Goal: Task Accomplishment & Management: Complete application form

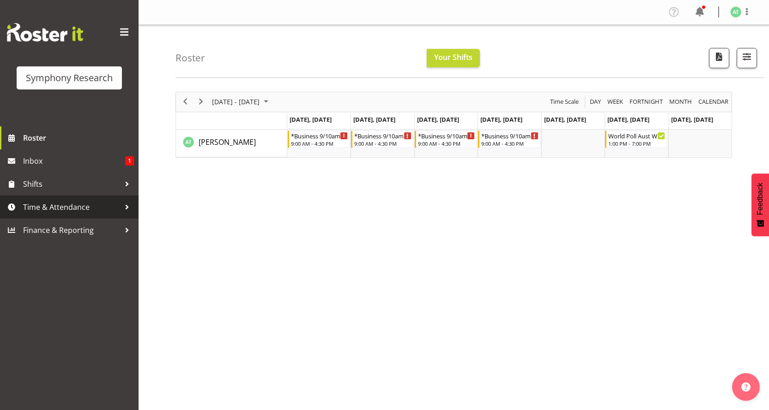
click at [66, 200] on span "Time & Attendance" at bounding box center [71, 207] width 97 height 14
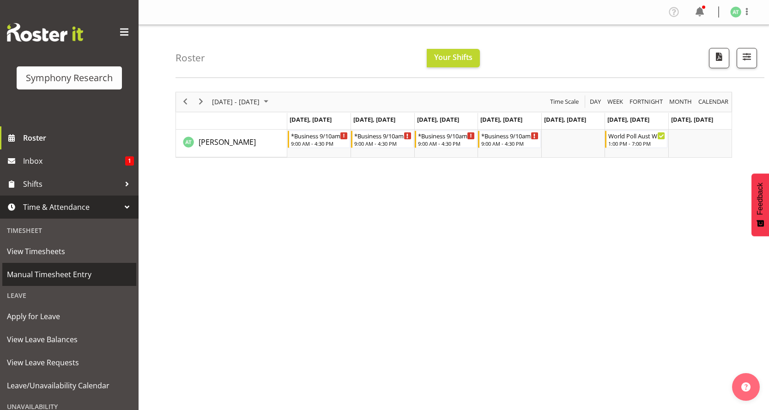
click at [60, 268] on span "Manual Timesheet Entry" at bounding box center [69, 275] width 125 height 14
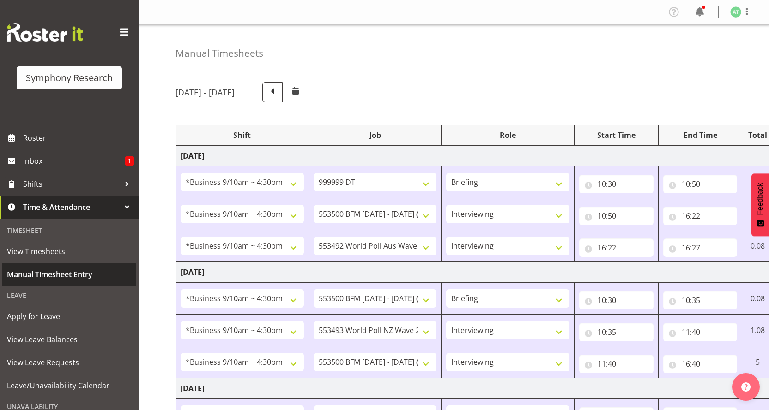
select select "26078"
select select "760"
select select "26078"
select select "10733"
select select "47"
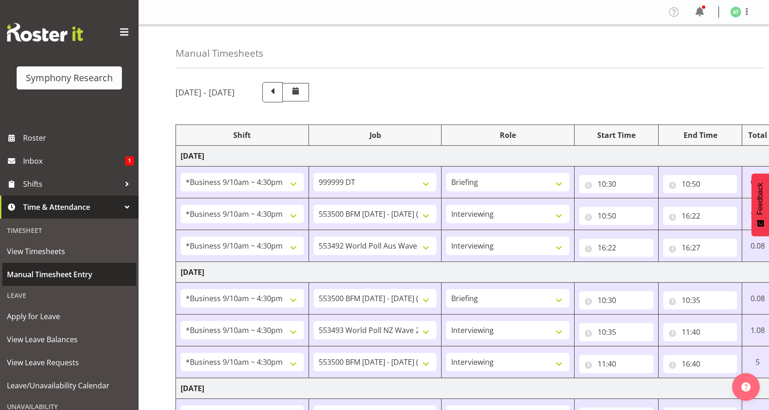
select select "26078"
select select "10499"
select select "47"
select select "26078"
select select "10733"
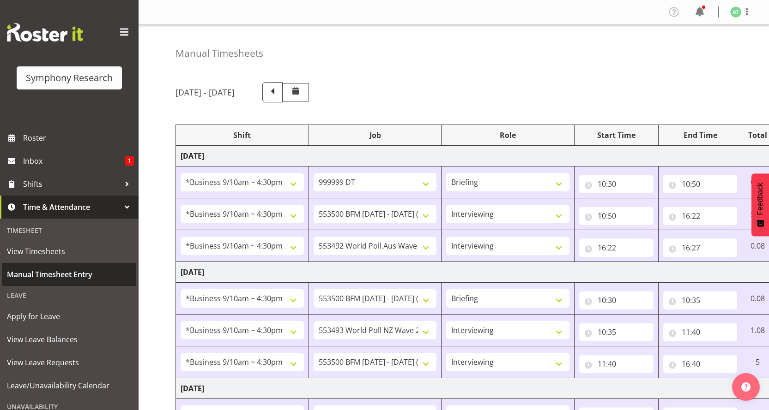
select select "26078"
select select "10527"
select select "47"
select select "26078"
select select "10733"
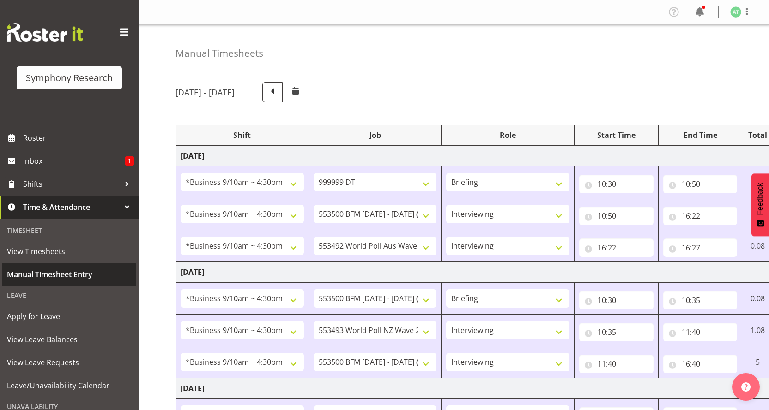
select select "47"
select select "26078"
select select "10499"
select select "47"
select select "26078"
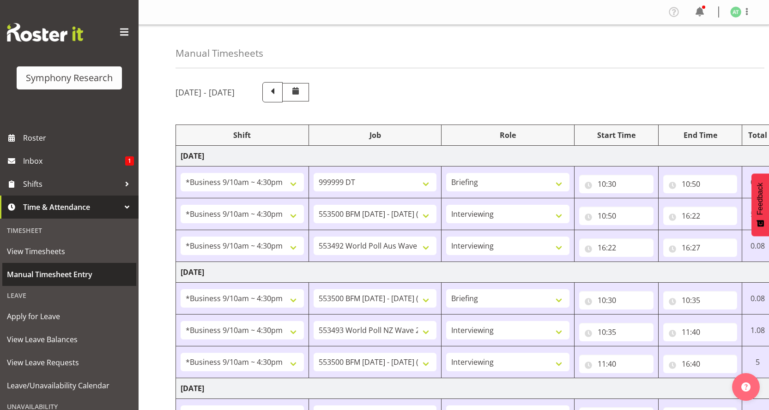
select select "10499"
select select "47"
select select "26078"
select select "10733"
select select "47"
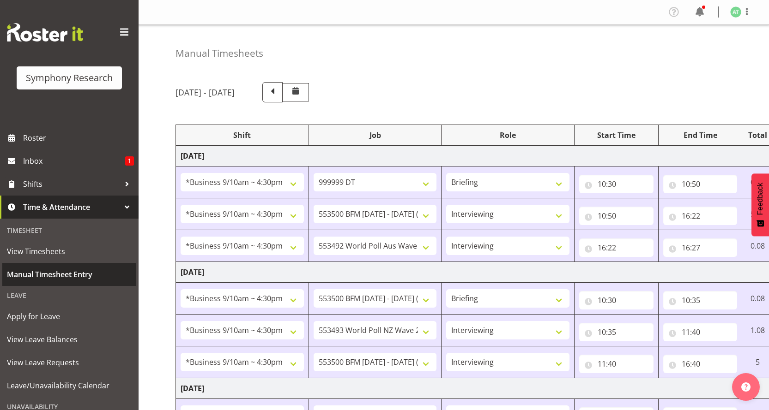
click at [74, 268] on span "Manual Timesheet Entry" at bounding box center [69, 275] width 125 height 14
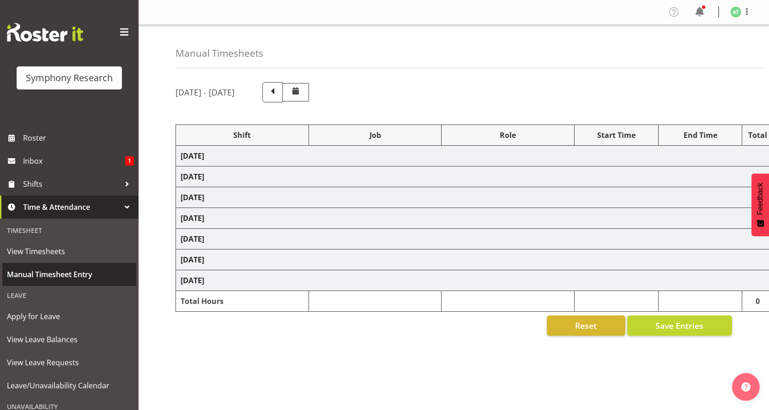
select select "26078"
select select "760"
select select "26078"
select select "10733"
select select "47"
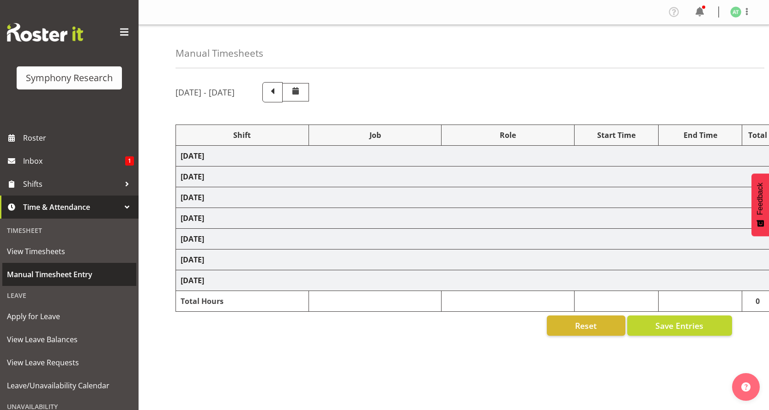
select select "26078"
select select "10499"
select select "47"
select select "26078"
select select "10733"
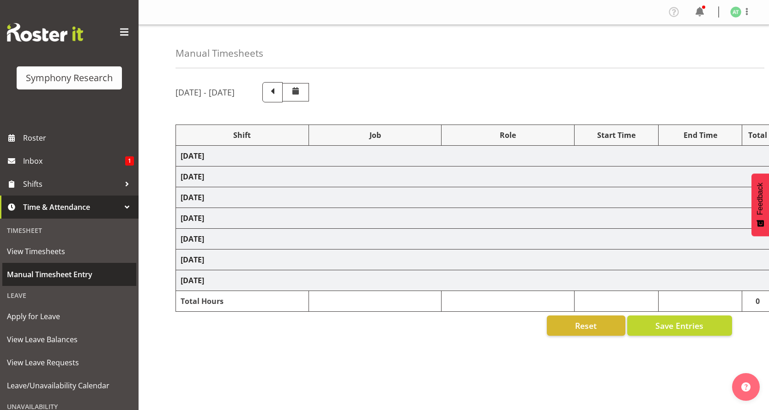
select select "26078"
select select "10527"
select select "47"
select select "26078"
select select "10733"
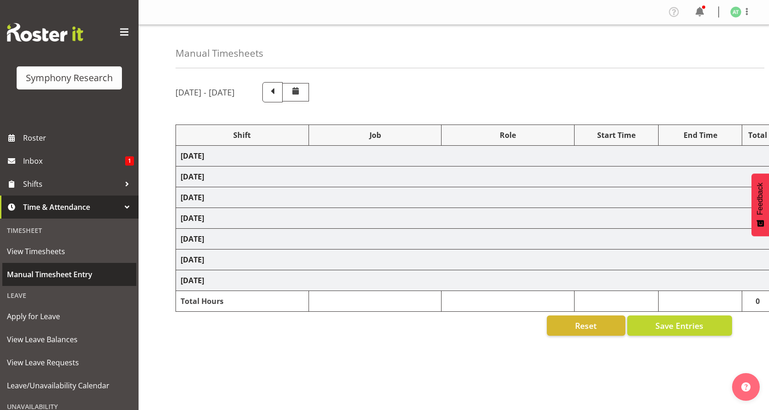
select select "47"
select select "26078"
select select "10499"
select select "47"
select select "26078"
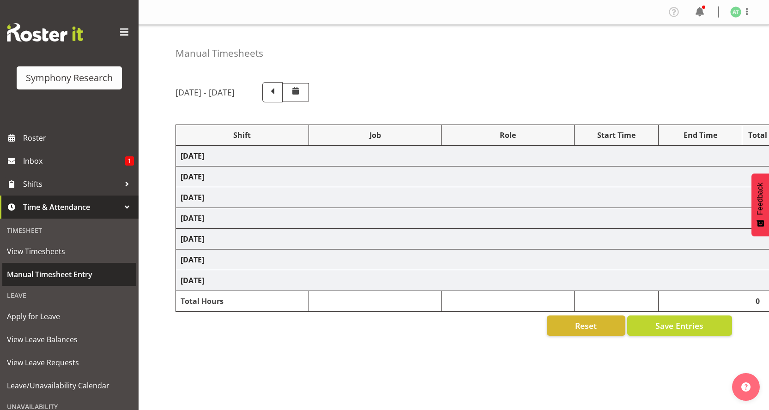
select select "10499"
select select "47"
select select "26078"
select select "10733"
select select "47"
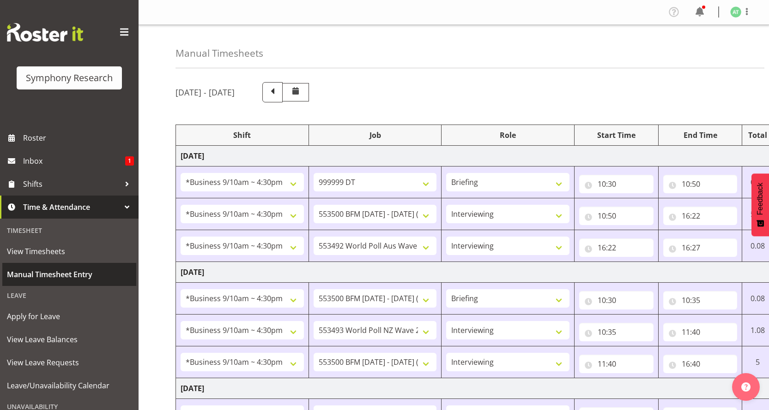
click at [66, 270] on span "Manual Timesheet Entry" at bounding box center [69, 275] width 125 height 14
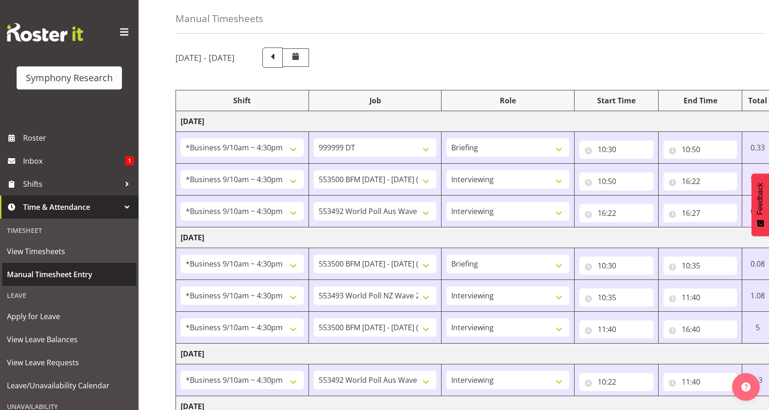
scroll to position [35, 0]
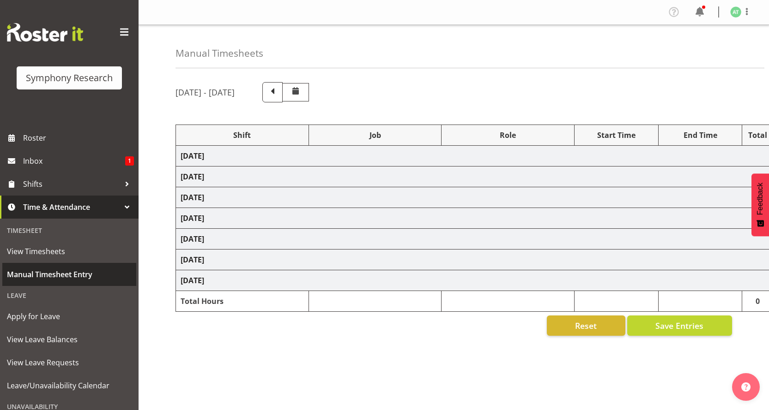
click at [83, 269] on span "Manual Timesheet Entry" at bounding box center [69, 275] width 125 height 14
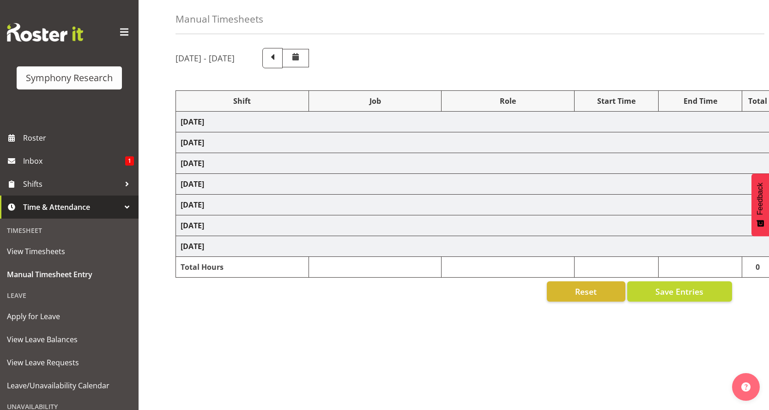
select select "26078"
select select "760"
select select "26078"
select select "10733"
select select "47"
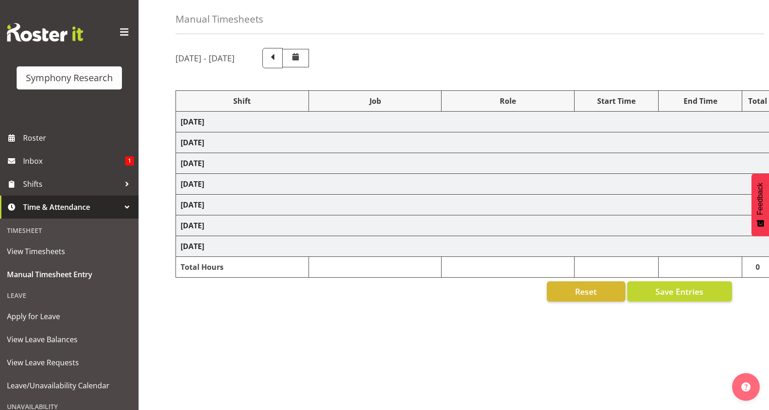
select select "26078"
select select "10499"
select select "47"
select select "26078"
select select "10733"
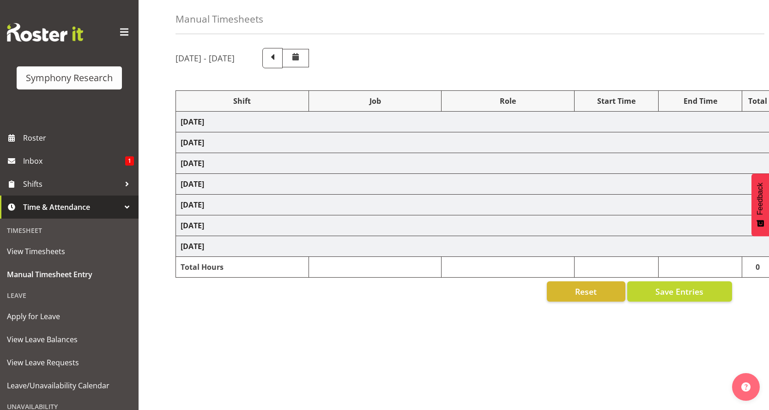
select select "26078"
select select "10527"
select select "47"
select select "26078"
select select "10733"
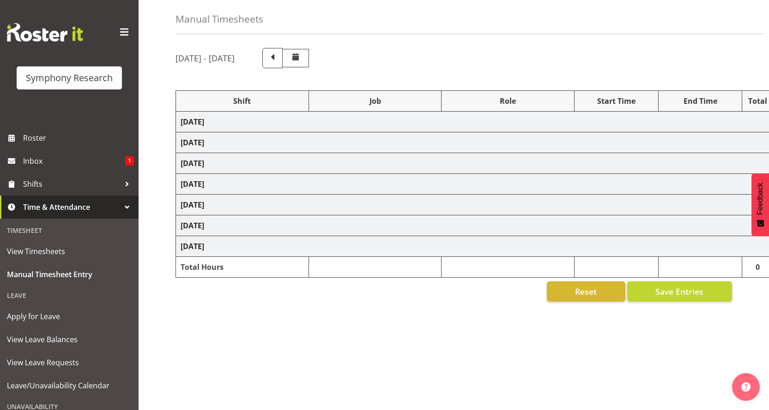
select select "47"
select select "26078"
select select "10499"
select select "47"
select select "26078"
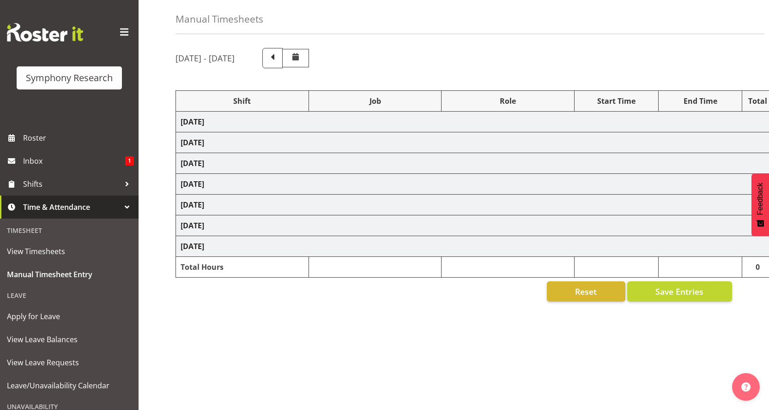
select select "10499"
select select "47"
select select "26078"
select select "10733"
select select "47"
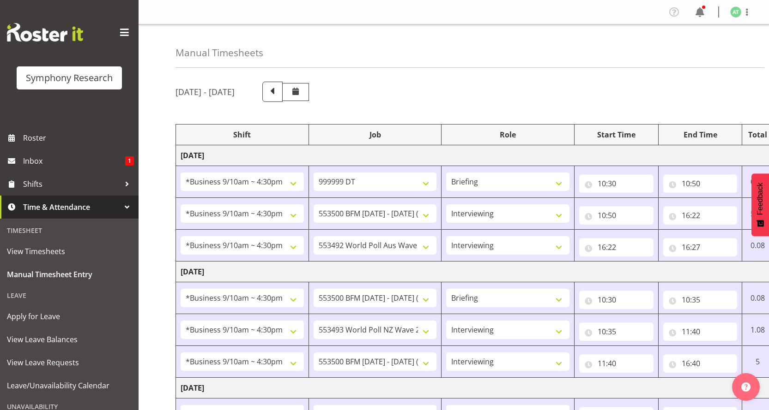
select select "26078"
select select "760"
select select "26078"
select select "10733"
select select "47"
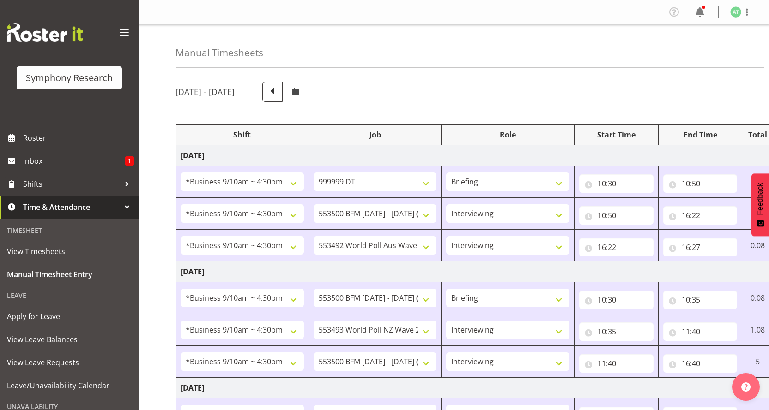
select select "26078"
select select "10499"
select select "47"
select select "26078"
select select "10733"
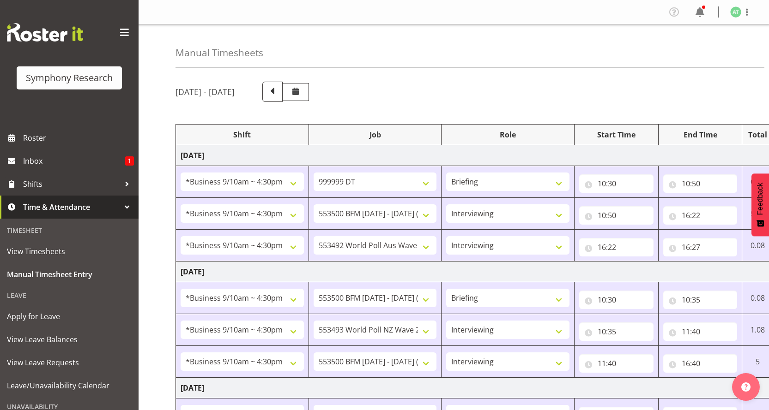
select select "26078"
select select "10527"
select select "47"
select select "26078"
select select "10733"
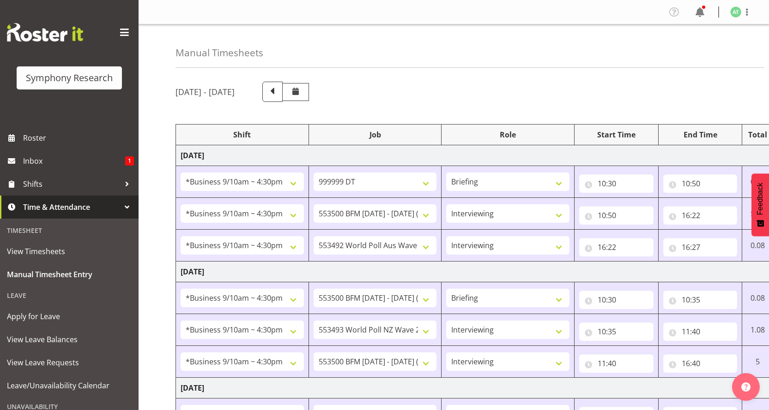
select select "47"
select select "26078"
select select "10499"
select select "47"
select select "26078"
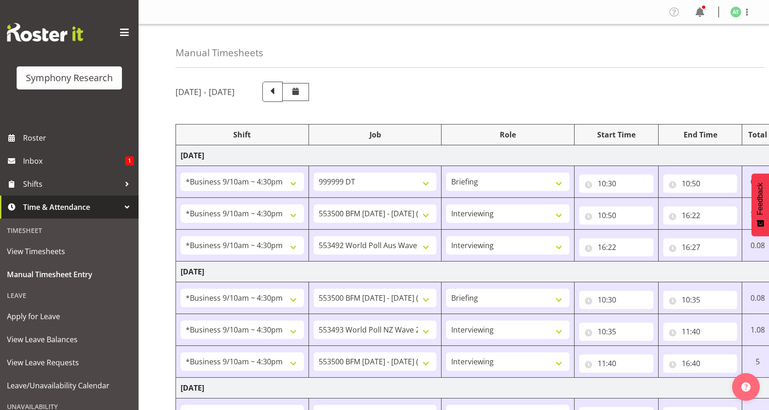
select select "10499"
select select "47"
select select "26078"
select select "10733"
select select "47"
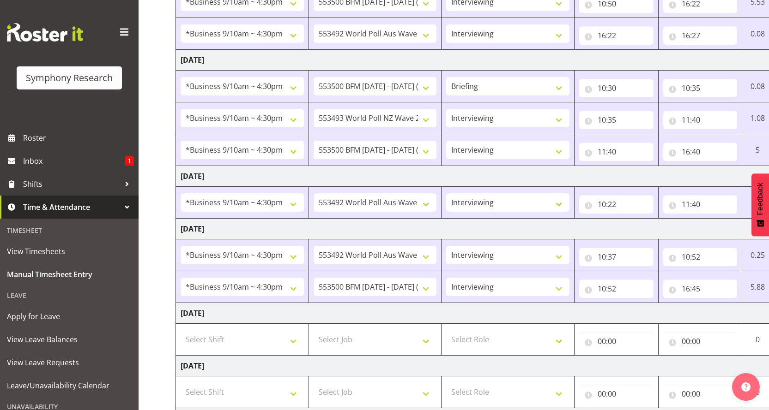
scroll to position [219, 0]
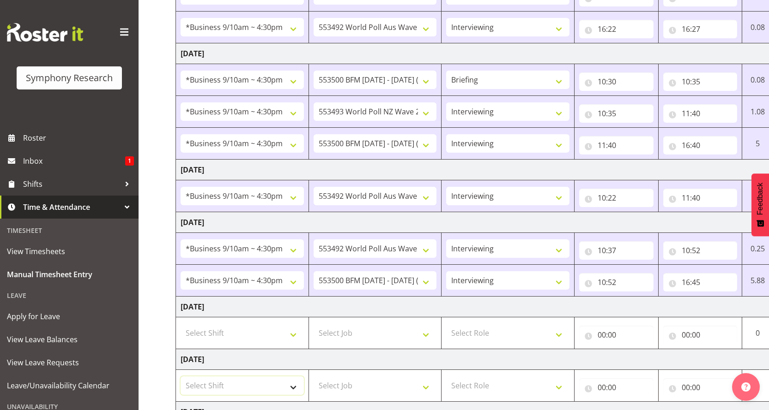
click at [296, 377] on select "Select Shift !!Weekend Residential (Roster IT Shift Label) *Business 9/10am ~ 4…" at bounding box center [241, 386] width 123 height 18
select select "26078"
click at [180, 377] on select "Select Shift !!Weekend Residential (Roster IT Shift Label) *Business 9/10am ~ 4…" at bounding box center [241, 386] width 123 height 18
click at [241, 377] on select "!!Weekend Residential (Roster IT Shift Label) *Business 9/10am ~ 4:30pm *Busine…" at bounding box center [241, 386] width 123 height 18
